Goal: Information Seeking & Learning: Learn about a topic

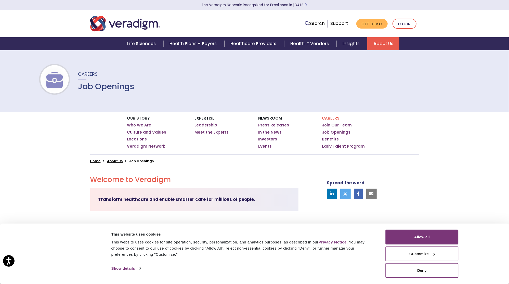
click at [338, 133] on link "Job Openings" at bounding box center [336, 132] width 29 height 5
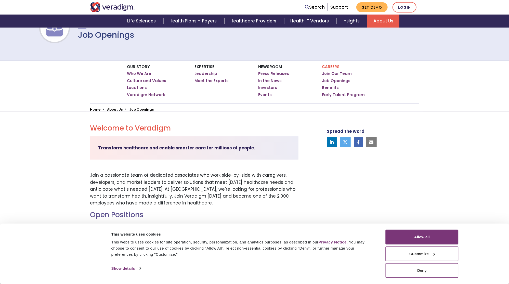
scroll to position [68, 0]
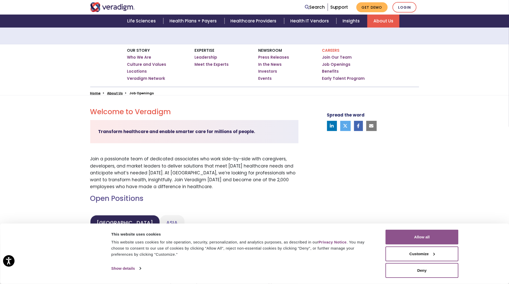
click at [428, 237] on button "Allow all" at bounding box center [422, 237] width 73 height 15
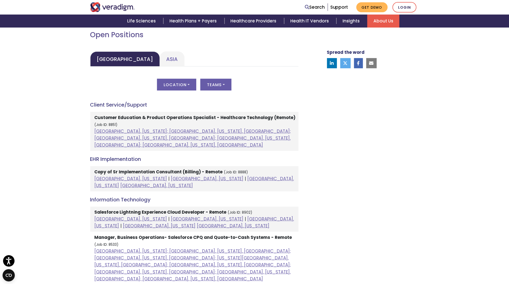
scroll to position [227, 0]
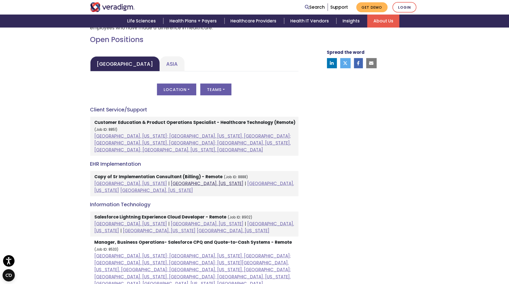
click at [171, 180] on link "[GEOGRAPHIC_DATA], [US_STATE]" at bounding box center [207, 183] width 73 height 6
